Goal: Task Accomplishment & Management: Manage account settings

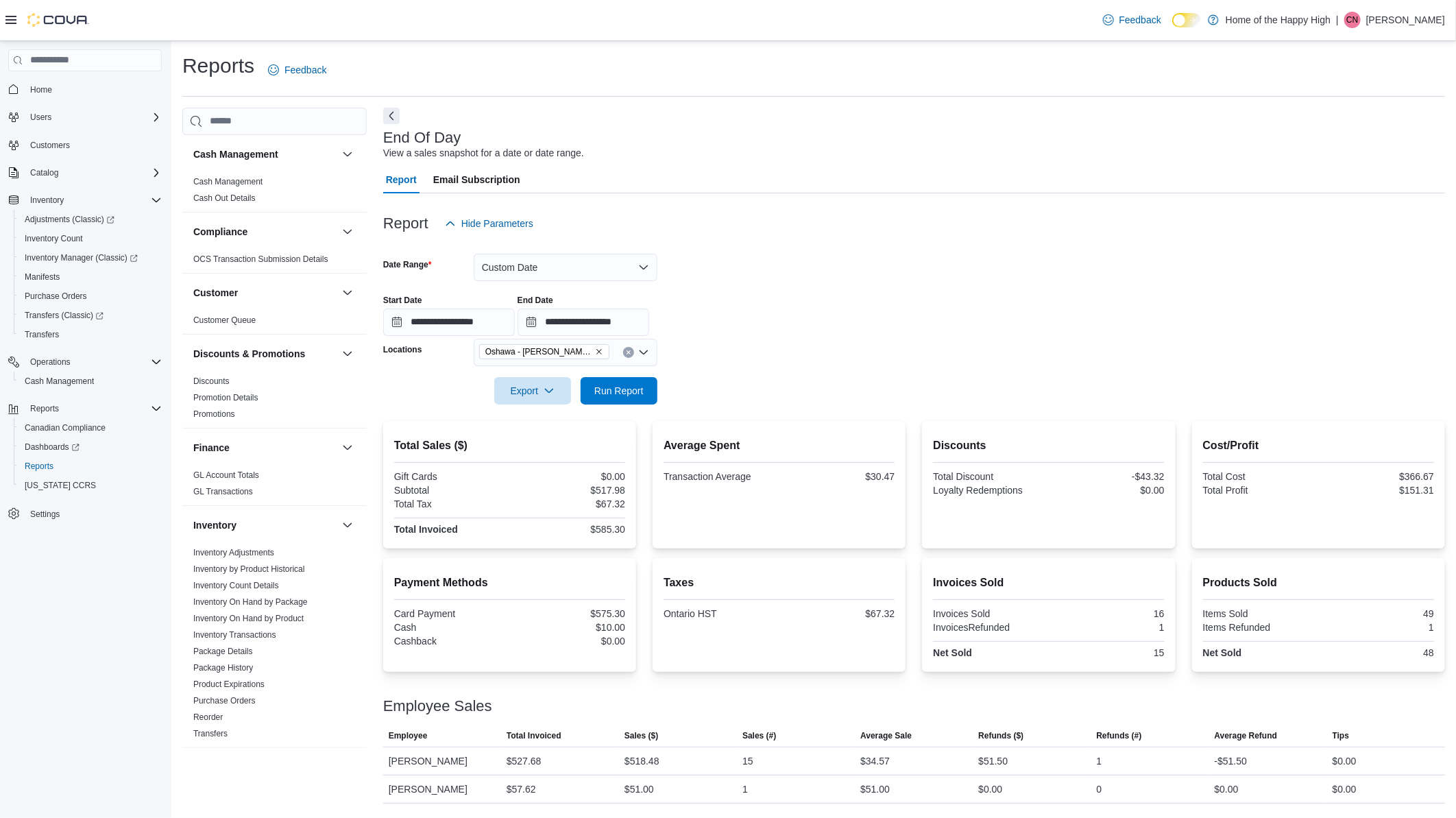
click at [1404, 12] on p "[PERSON_NAME]" at bounding box center [1406, 20] width 79 height 16
click at [1374, 132] on span "Sign Out" at bounding box center [1356, 138] width 37 height 14
